Goal: Task Accomplishment & Management: Complete application form

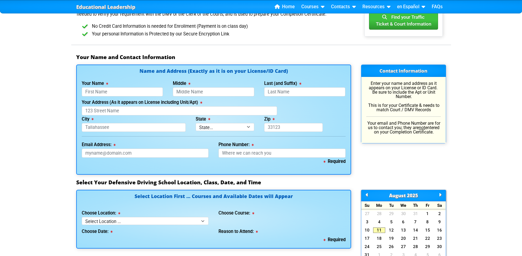
scroll to position [351, 0]
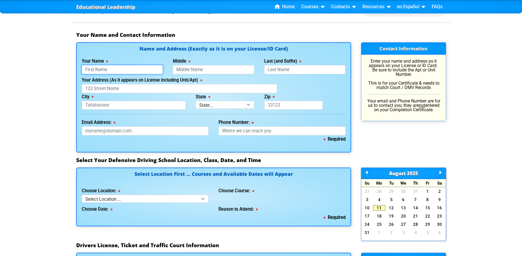
click at [106, 71] on input "Your Name" at bounding box center [122, 69] width 81 height 9
type input "Jenn"
type input "Hall"
type input "[STREET_ADDRESS][PERSON_NAME]"
type input "Orlando"
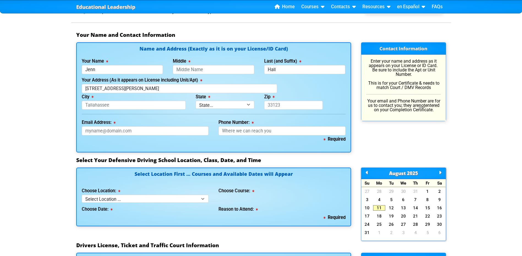
select select "{"fullName":"[US_STATE]","abbreviation":"FL","uniqueId":"1d559909-6cf0-4a4d-848…"
type input "32833"
click at [124, 130] on input "Email Address:" at bounding box center [145, 131] width 127 height 9
click at [130, 130] on input "Email Address:" at bounding box center [145, 131] width 127 height 9
type input "[EMAIL_ADDRESS][DOMAIN_NAME]"
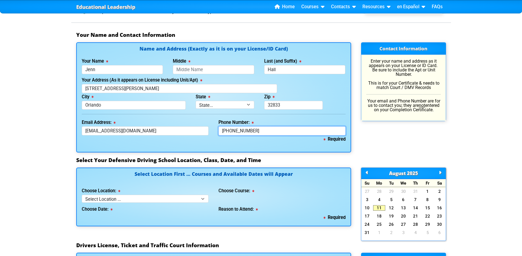
type input "[PHONE_NUMBER]"
click at [97, 200] on select "Select Location ... Tampa Orlando Kissimmee [GEOGRAPHIC_DATA] - en español [GEO…" at bounding box center [145, 199] width 127 height 8
select select "3"
click at [82, 195] on select "Select Location ... Tampa Orlando Kissimmee [GEOGRAPHIC_DATA] - en español [GEO…" at bounding box center [145, 199] width 127 height 8
click at [239, 200] on select "Select Course ... 4 Hour Under 25 Class (STOP or Youthful Offender) 8 Hour Aggr…" at bounding box center [281, 199] width 127 height 8
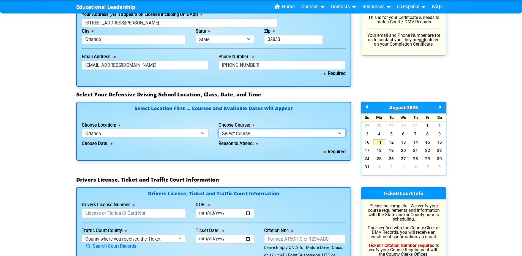
scroll to position [419, 0]
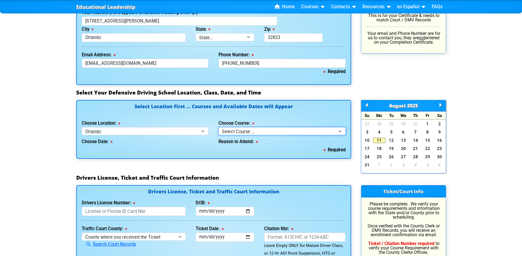
click at [255, 135] on select "Select Course ... 4 Hour Under 25 Class (STOP or Youthful Offender) 8 Hour Aggr…" at bounding box center [281, 131] width 127 height 8
select select "2"
click at [218, 127] on select "Select Course ... 4 Hour Under 25 Class (STOP or Youthful Offender) 8 Hour Aggr…" at bounding box center [281, 131] width 127 height 8
select select
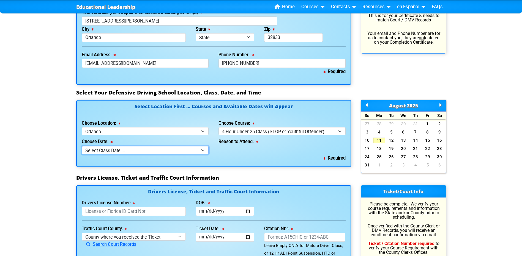
click at [193, 149] on select "Select Class Date ... [DATE] -- (Registration Closed - Class Full)" at bounding box center [145, 150] width 127 height 8
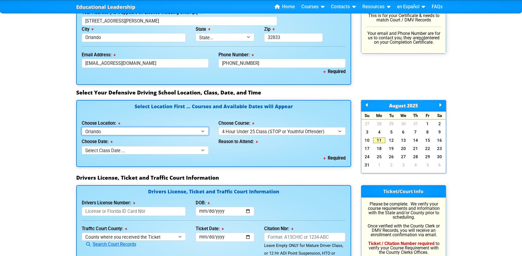
click at [173, 133] on select "Select Location ... Tampa Orlando Kissimmee [GEOGRAPHIC_DATA] - en español [GEO…" at bounding box center [145, 131] width 127 height 8
select select "6"
click at [82, 127] on select "Select Location ... Tampa Orlando Kissimmee [GEOGRAPHIC_DATA] - en español [GEO…" at bounding box center [145, 131] width 127 height 8
select select
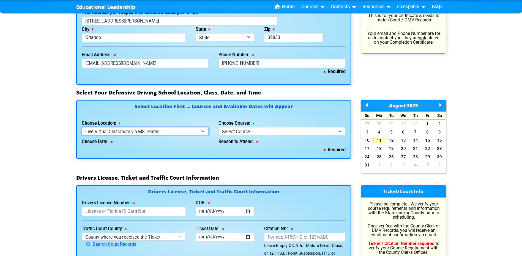
click at [180, 130] on select "Select Location ... Tampa Orlando Kissimmee [GEOGRAPHIC_DATA] - en español [GEO…" at bounding box center [145, 131] width 127 height 8
select select "2"
click at [82, 127] on select "Select Location ... Tampa Orlando Kissimmee [GEOGRAPHIC_DATA] - en español [GEO…" at bounding box center [145, 131] width 127 height 8
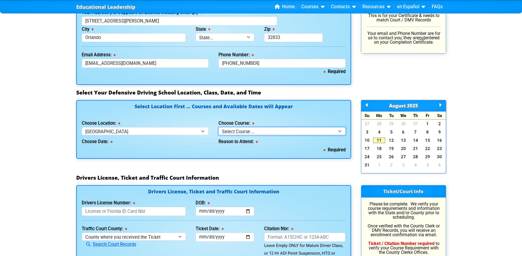
click at [236, 130] on select "Select Course ... 4 Hour BDI Class (Basic Course & TCAC) 4 Hour Under 25 Class …" at bounding box center [281, 131] width 127 height 8
click at [239, 131] on select "Select Course ... 4 Hour BDI Class (Basic Course & TCAC) 4 Hour Under 25 Class …" at bounding box center [281, 131] width 127 height 8
select select "4"
click at [218, 127] on select "Select Course ... 4 Hour BDI Class (Basic Course & TCAC) 4 Hour Under 25 Class …" at bounding box center [281, 131] width 127 height 8
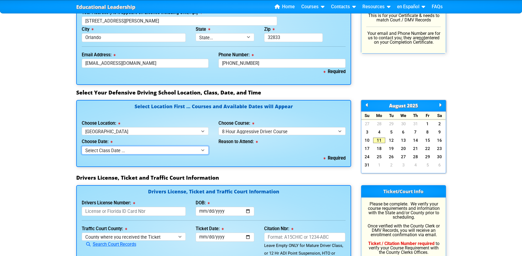
click at [170, 150] on select "Select Class Date ... [DATE] -- (Closed - Class Full) [DATE] -- (Closed - Class…" at bounding box center [145, 150] width 127 height 8
select select "[DATE], 11"
click at [82, 146] on select "Select Class Date ... [DATE] -- (Closed - Class Full) [DATE] -- (Closed - Class…" at bounding box center [145, 150] width 127 height 8
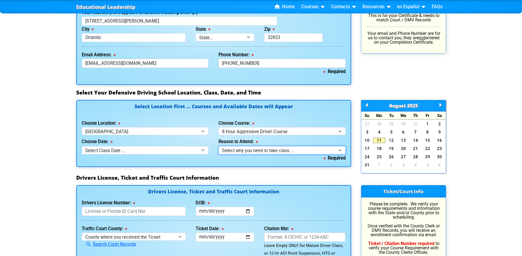
click at [252, 149] on select "Select why you need to take class ... Court Order - 8 Hour Aggressive Driver Co…" at bounding box center [281, 150] width 127 height 8
click at [218, 146] on select "Select why you need to take class ... Court Order - 8 Hour Aggressive Driver Co…" at bounding box center [281, 150] width 127 height 8
click at [265, 149] on select "Select why you need to take class ... Court Order - 8 Hour Aggressive Driver Co…" at bounding box center [281, 150] width 127 height 8
select select "8 Hour Aggressive Driver - Employer Required"
click at [218, 146] on select "Select why you need to take class ... Court Order - 8 Hour Aggressive Driver Co…" at bounding box center [281, 150] width 127 height 8
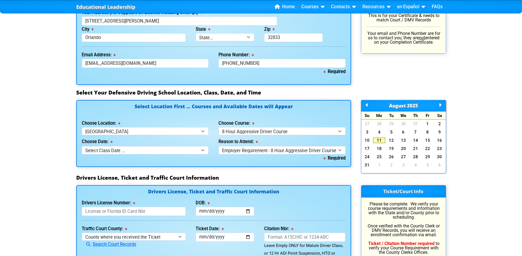
click at [254, 178] on h3 "Drivers License, Ticket and Traffic Court Information" at bounding box center [261, 178] width 370 height 7
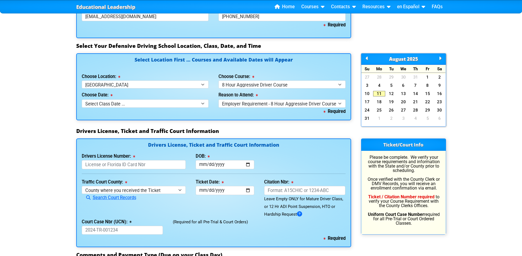
scroll to position [474, 0]
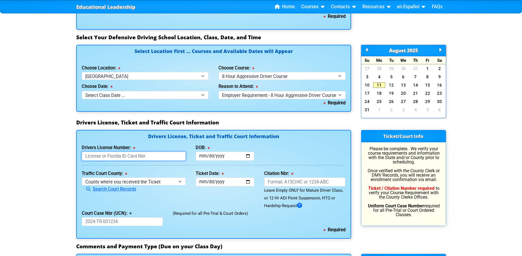
click at [151, 158] on input "Drivers License Number:" at bounding box center [134, 156] width 104 height 9
type input "H400"
click at [214, 156] on input "DOB:" at bounding box center [225, 156] width 59 height 9
type input "[DATE]"
click at [150, 184] on select "County where you received the Ticket Out of State Out of State - [US_STATE] Out…" at bounding box center [134, 182] width 104 height 8
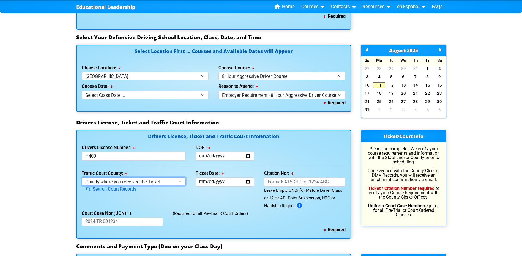
select select "{"countyName":"[GEOGRAPHIC_DATA]","state":"[US_STATE]","uniqueId":"5e04f90d-27e…"
click at [82, 178] on select "County where you received the Ticket Out of State Out of State - [US_STATE] Out…" at bounding box center [134, 182] width 104 height 8
click at [203, 182] on input "Ticket Date:" at bounding box center [225, 182] width 59 height 9
click at [212, 182] on input "Ticket Date:" at bounding box center [225, 182] width 59 height 9
type input "[DATE]"
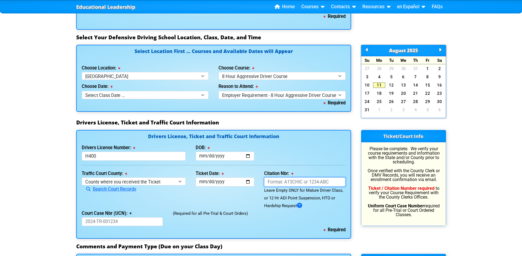
click at [278, 180] on input "Citation Nbr:" at bounding box center [304, 182] width 81 height 9
type input "ABC123"
click at [128, 221] on input "Court Case Nbr (UCN):" at bounding box center [122, 222] width 81 height 9
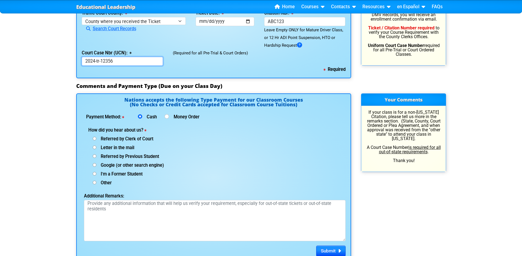
scroll to position [644, 0]
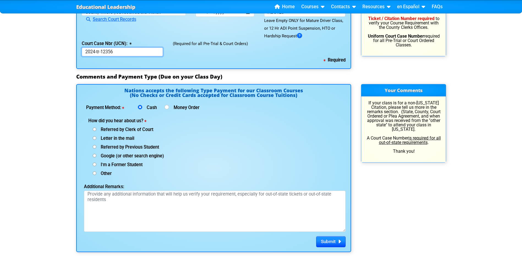
type input "2024-tr-12356"
click at [137, 165] on span "I'm a Former Student" at bounding box center [119, 164] width 46 height 5
click at [96, 131] on input "I'm a Former Student" at bounding box center [95, 130] width 4 height 4
radio input "true"
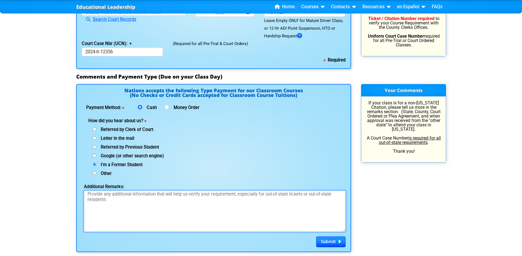
click at [133, 217] on textarea "Additional Remarks:" at bounding box center [215, 211] width 262 height 41
type textarea "testing"
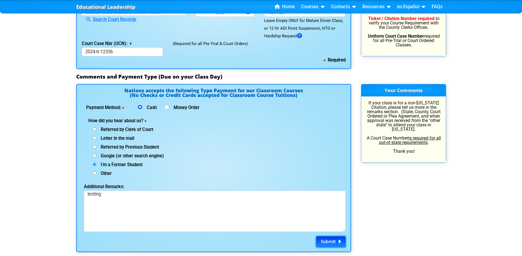
click at [330, 243] on span "Submit" at bounding box center [328, 242] width 15 height 6
